Goal: Task Accomplishment & Management: Use online tool/utility

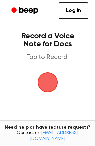
click at [50, 78] on span "button" at bounding box center [47, 82] width 19 height 19
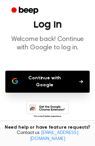
scroll to position [24, 0]
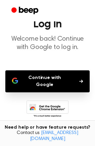
click at [48, 74] on button "Continue with Google" at bounding box center [47, 81] width 84 height 22
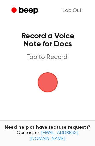
click at [41, 79] on span "button" at bounding box center [47, 82] width 19 height 19
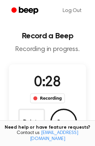
click at [49, 94] on div "Recording" at bounding box center [47, 99] width 35 height 10
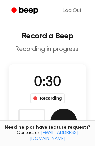
click at [61, 118] on button "Save" at bounding box center [63, 122] width 27 height 27
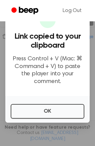
scroll to position [115, 0]
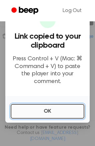
click at [57, 104] on button "OK" at bounding box center [48, 111] width 74 height 15
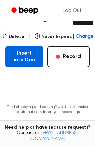
click at [27, 61] on button "Insert into Doc" at bounding box center [24, 56] width 38 height 21
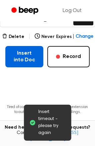
click at [27, 61] on button "Insert into Doc" at bounding box center [24, 56] width 38 height 21
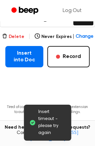
click at [16, 34] on button "Delete" at bounding box center [13, 36] width 22 height 7
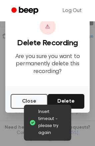
click at [65, 93] on div "Close Delete" at bounding box center [47, 99] width 84 height 27
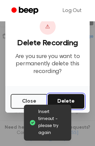
click at [66, 103] on button "Delete" at bounding box center [66, 101] width 37 height 15
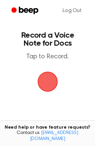
scroll to position [1, 0]
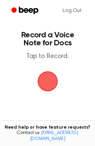
click at [42, 82] on span "button" at bounding box center [47, 81] width 19 height 19
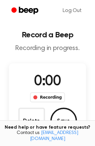
scroll to position [31, 0]
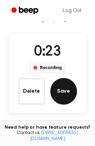
click at [67, 85] on button "Save" at bounding box center [63, 91] width 27 height 27
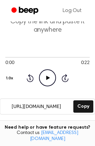
scroll to position [0, 0]
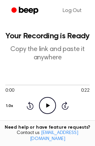
click at [37, 51] on p "Copy the link and paste it anywhere" at bounding box center [47, 53] width 84 height 17
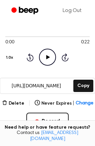
scroll to position [49, 0]
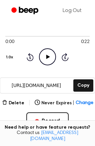
click at [45, 55] on icon "Play Audio" at bounding box center [47, 56] width 17 height 17
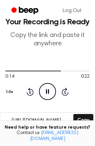
scroll to position [0, 0]
